Goal: Information Seeking & Learning: Learn about a topic

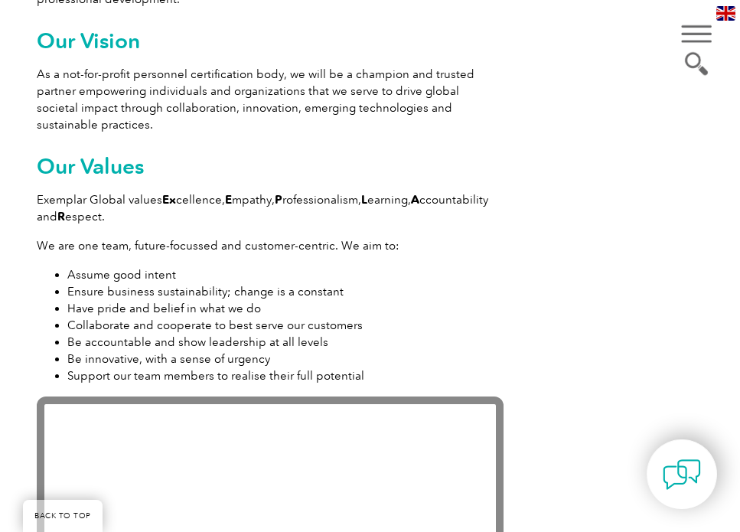
scroll to position [1292, 0]
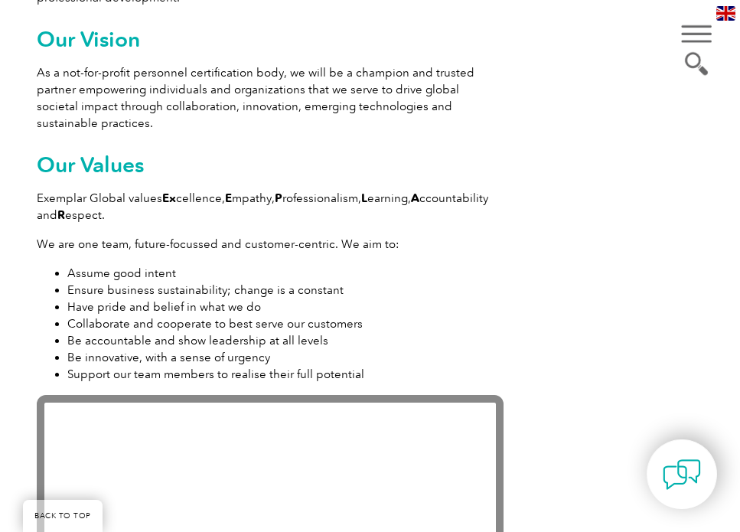
drag, startPoint x: 227, startPoint y: 181, endPoint x: 274, endPoint y: 180, distance: 47.5
click at [274, 190] on p "Exemplar Global values Ex cellence, E mpathy, P rofessionalism, L earning, A cc…" at bounding box center [270, 207] width 466 height 34
click at [316, 190] on p "Exemplar Global values Ex cellence, E mpathy, P rofessionalism, L earning, A cc…" at bounding box center [270, 207] width 466 height 34
drag, startPoint x: 276, startPoint y: 178, endPoint x: 359, endPoint y: 178, distance: 83.4
click at [359, 190] on p "Exemplar Global values Ex cellence, E mpathy, P rofessionalism, L earning, A cc…" at bounding box center [270, 207] width 466 height 34
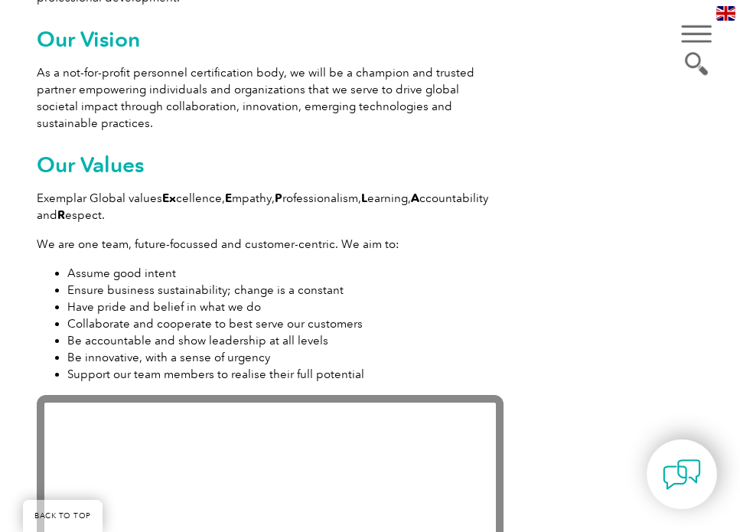
click at [367, 191] on strong "L" at bounding box center [364, 198] width 6 height 14
drag, startPoint x: 366, startPoint y: 175, endPoint x: 409, endPoint y: 173, distance: 42.9
click at [409, 190] on p "Exemplar Global values Ex cellence, E mpathy, P rofessionalism, L earning, A cc…" at bounding box center [270, 207] width 466 height 34
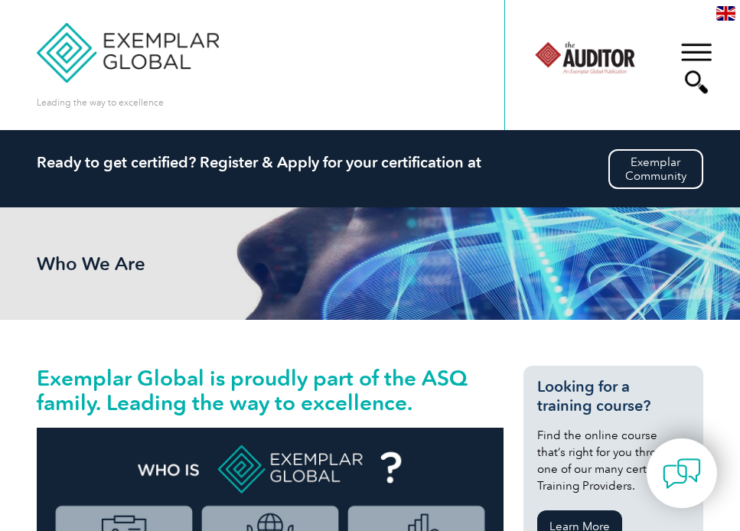
scroll to position [0, 0]
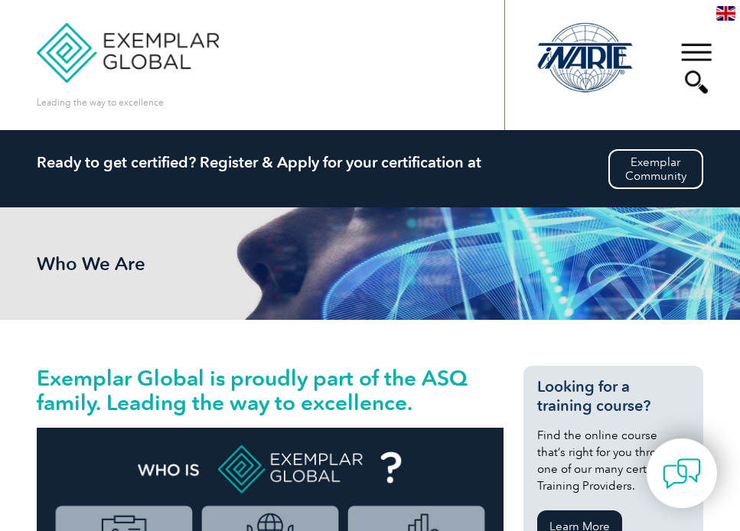
click at [546, 46] on div "▼" at bounding box center [696, 68] width 41 height 77
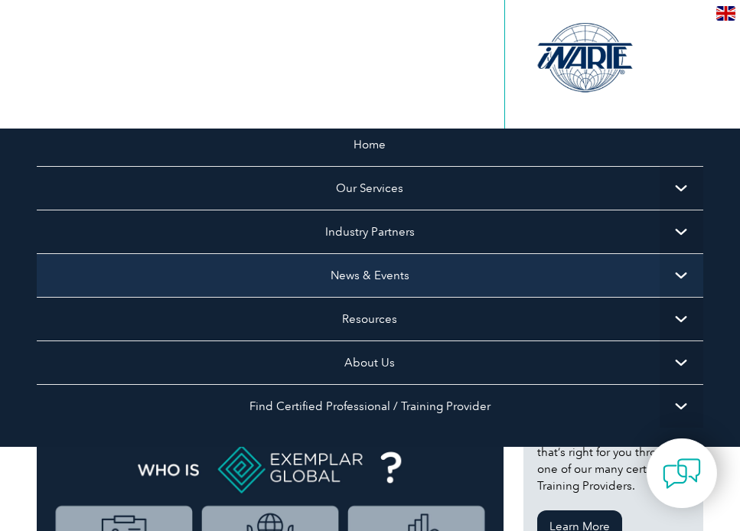
scroll to position [35, 0]
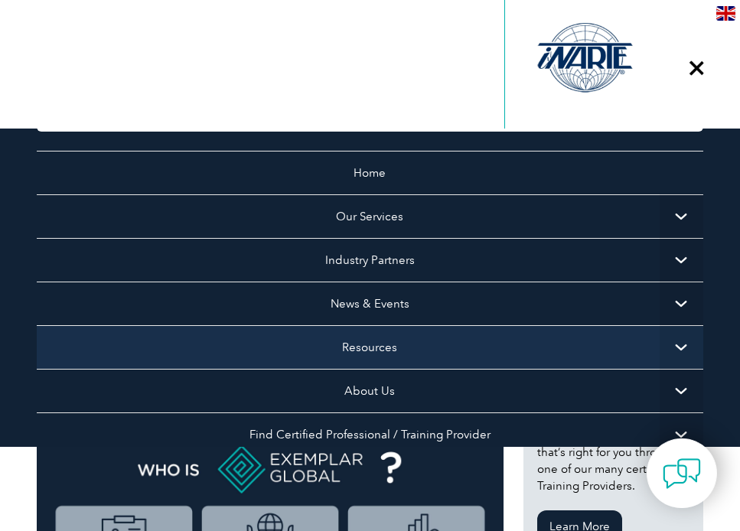
click at [388, 344] on link "Resources" at bounding box center [370, 347] width 666 height 44
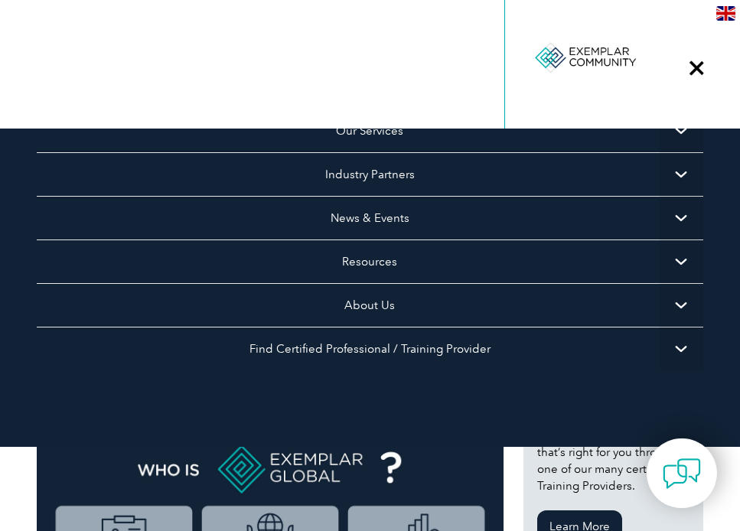
scroll to position [121, 0]
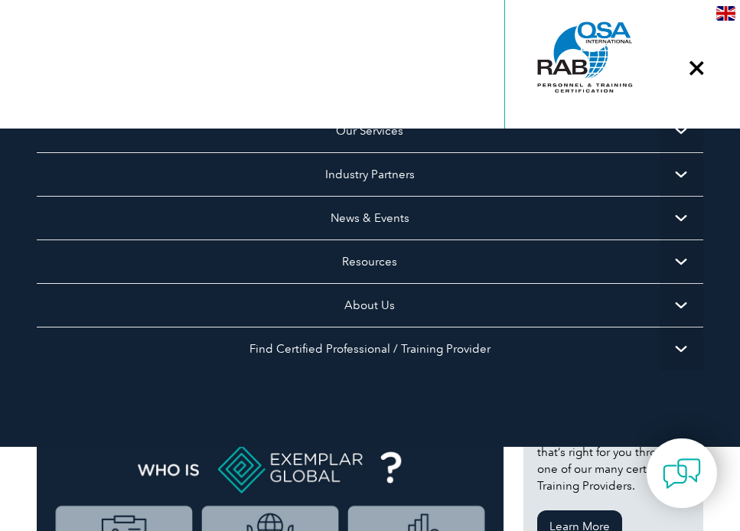
click at [546, 67] on div "▼" at bounding box center [696, 68] width 41 height 77
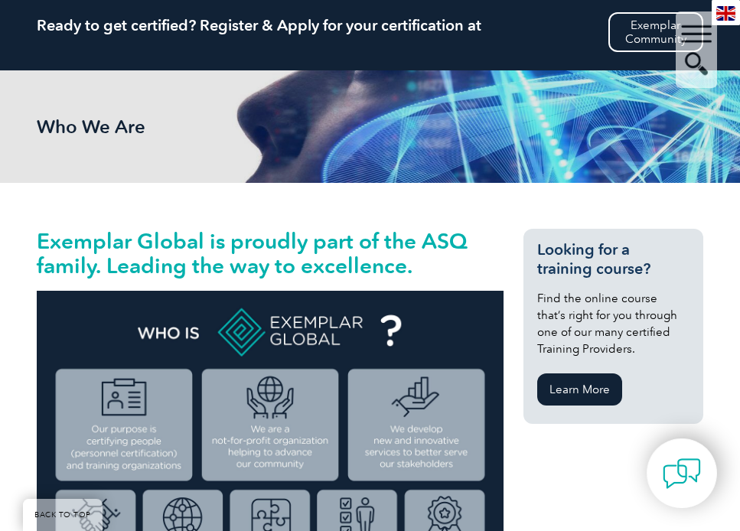
scroll to position [140, 0]
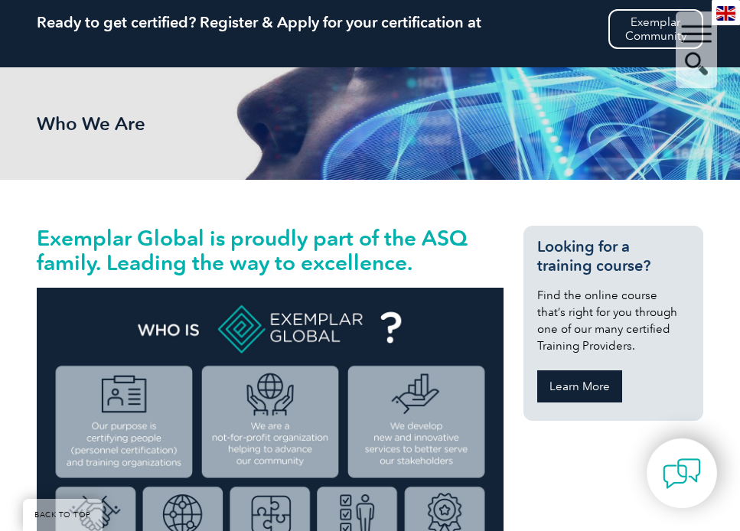
click at [546, 394] on link "Learn More" at bounding box center [579, 386] width 85 height 32
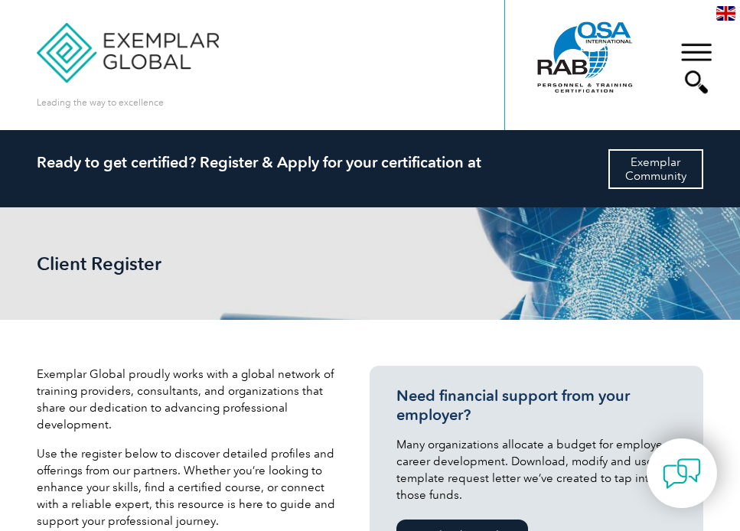
click at [623, 175] on link "Exemplar Community" at bounding box center [655, 169] width 95 height 40
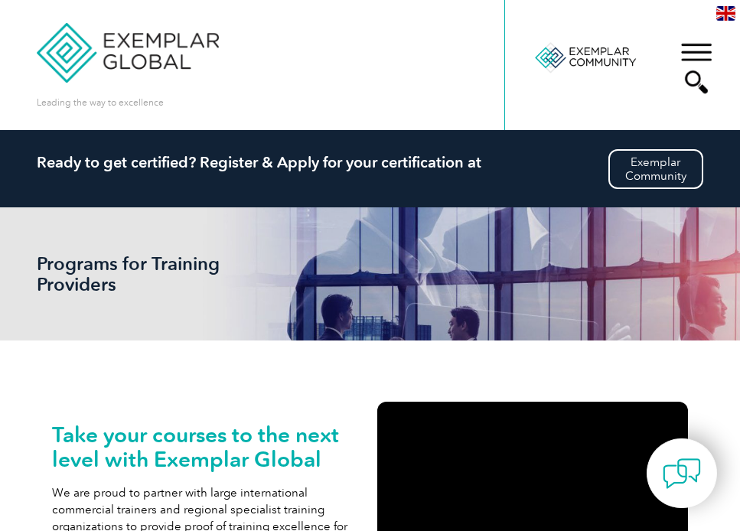
scroll to position [4, 0]
